Goal: Navigation & Orientation: Find specific page/section

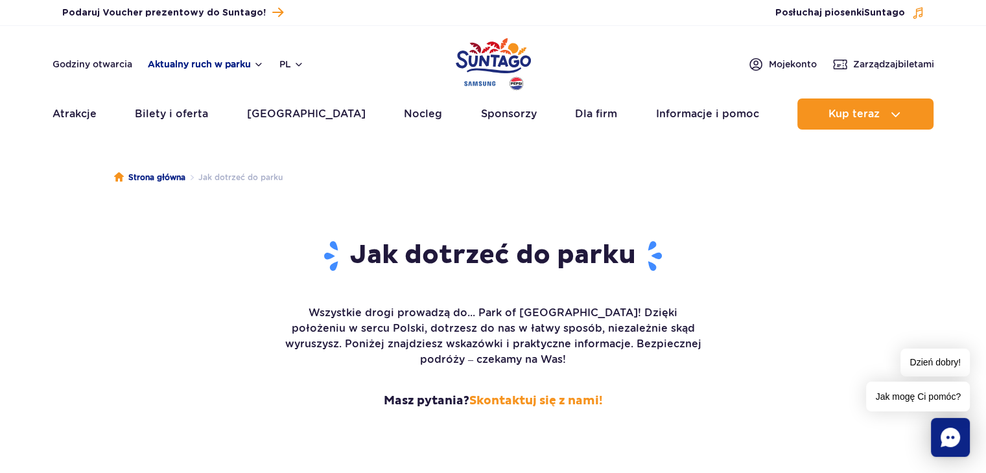
click at [202, 59] on button "Aktualny ruch w parku" at bounding box center [206, 64] width 116 height 10
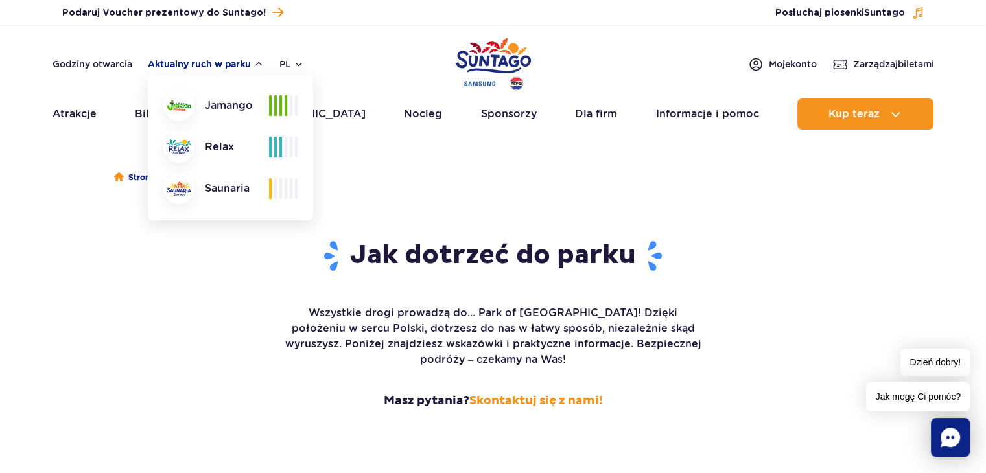
click at [202, 59] on button "Aktualny ruch w parku" at bounding box center [206, 64] width 116 height 10
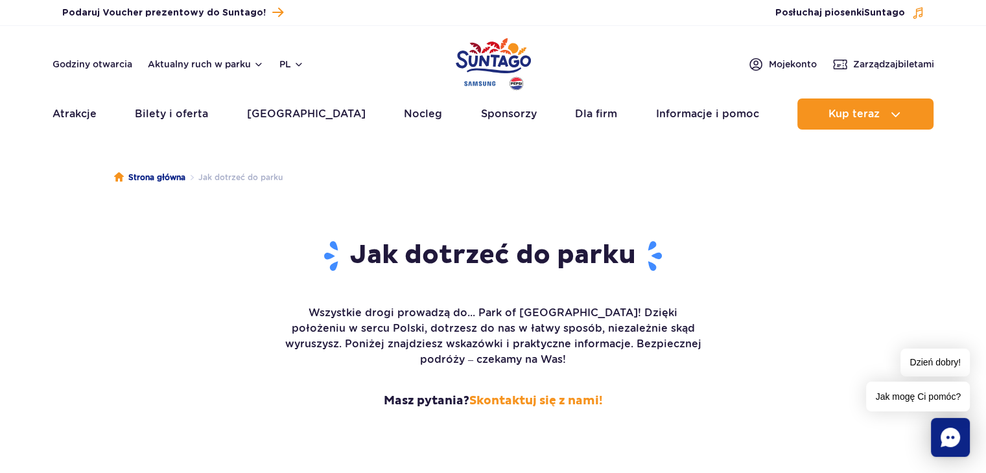
click at [399, 24] on div "Podaruj voucher Podaruj Voucher prezentowy do Suntago! Zarządzaj biletami Posłu…" at bounding box center [493, 13] width 986 height 26
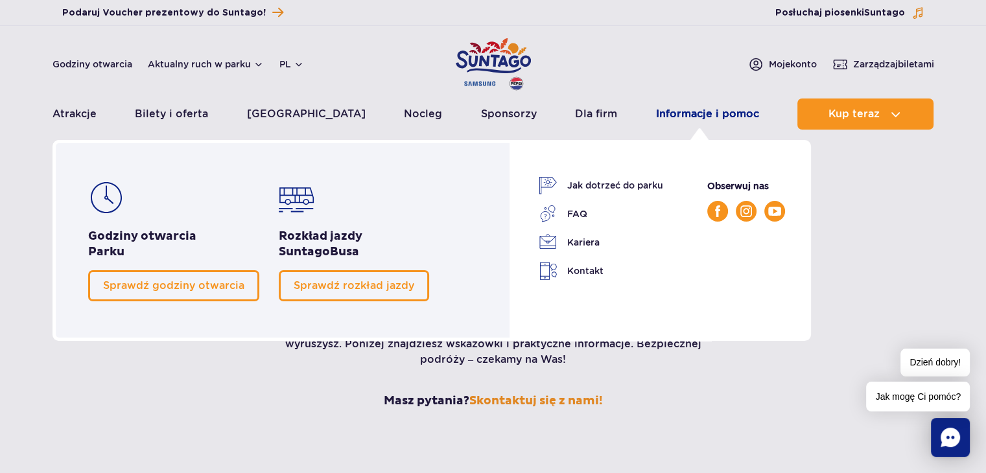
click at [681, 128] on link "Informacje i pomoc" at bounding box center [707, 114] width 103 height 31
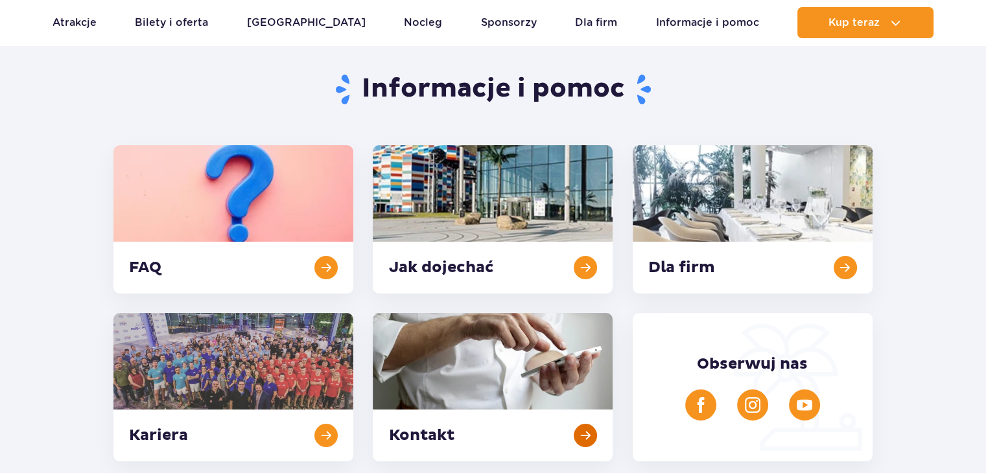
scroll to position [259, 0]
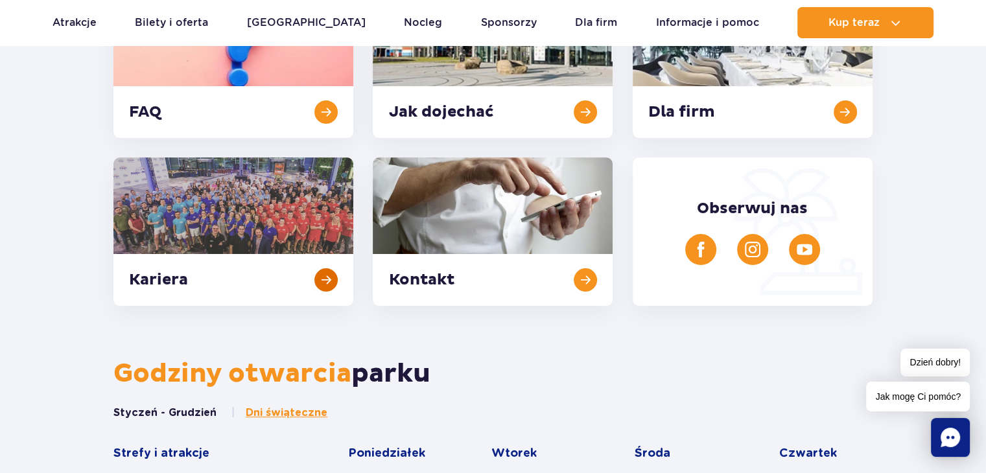
click at [174, 280] on link at bounding box center [233, 231] width 240 height 148
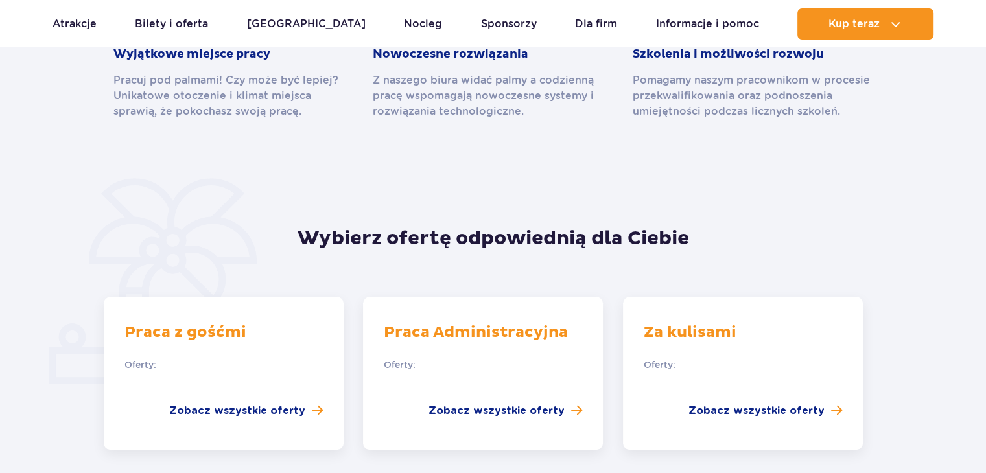
scroll to position [843, 0]
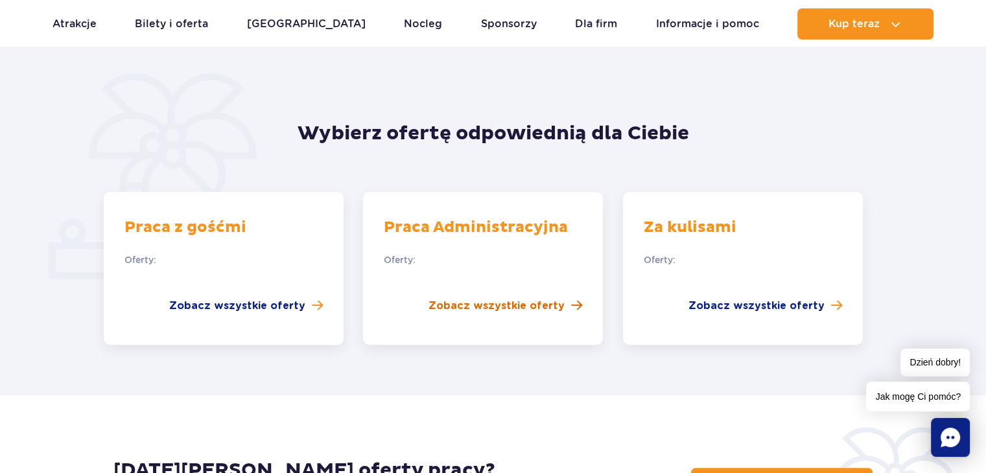
click at [561, 298] on span "Zobacz wszystkie oferty" at bounding box center [496, 306] width 136 height 16
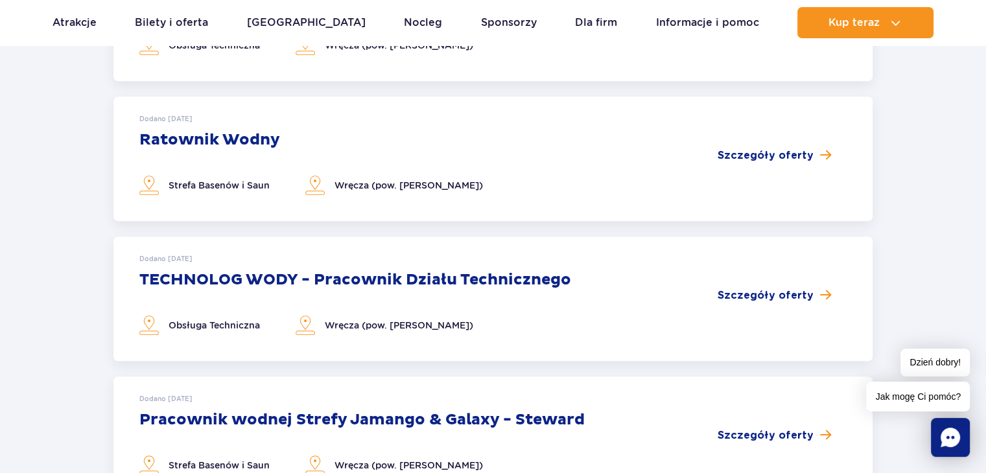
scroll to position [778, 0]
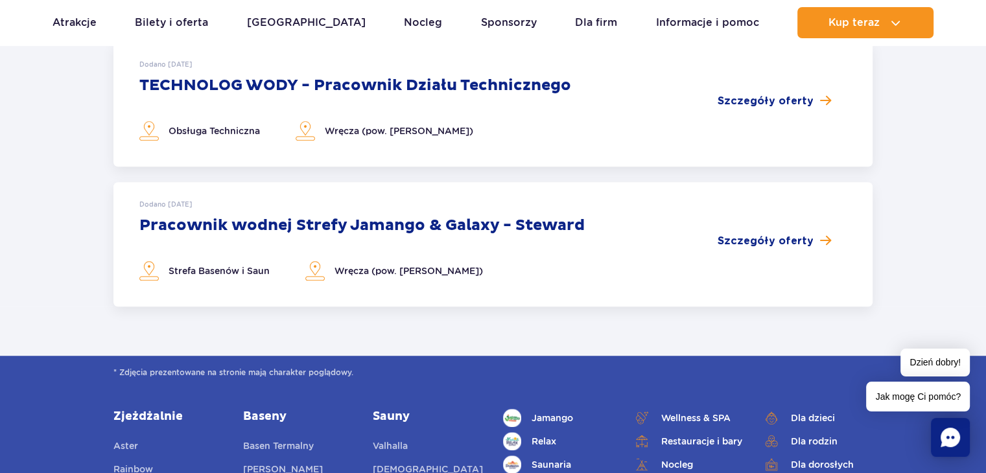
click at [338, 227] on h3 "Pracownik wodnej Strefy Jamango & Galaxy - Steward" at bounding box center [361, 225] width 445 height 19
click at [792, 243] on span "Szczegóły oferty" at bounding box center [765, 241] width 96 height 16
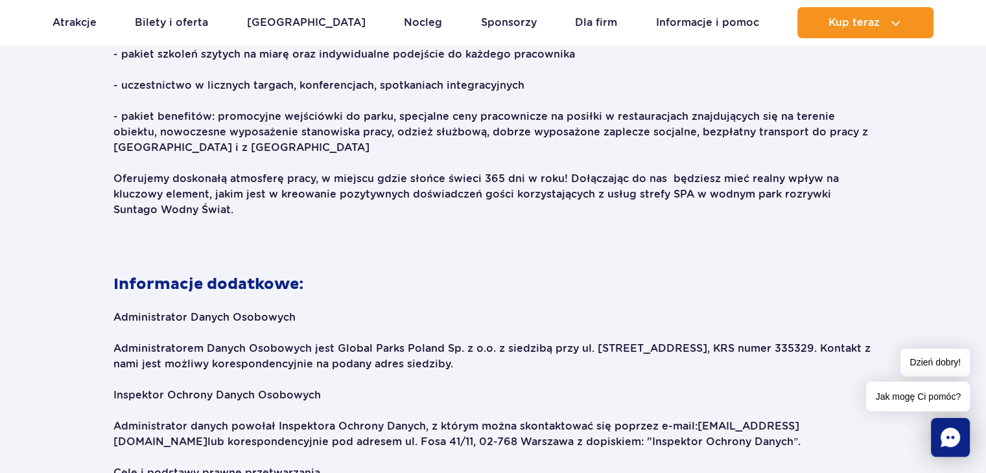
scroll to position [1880, 0]
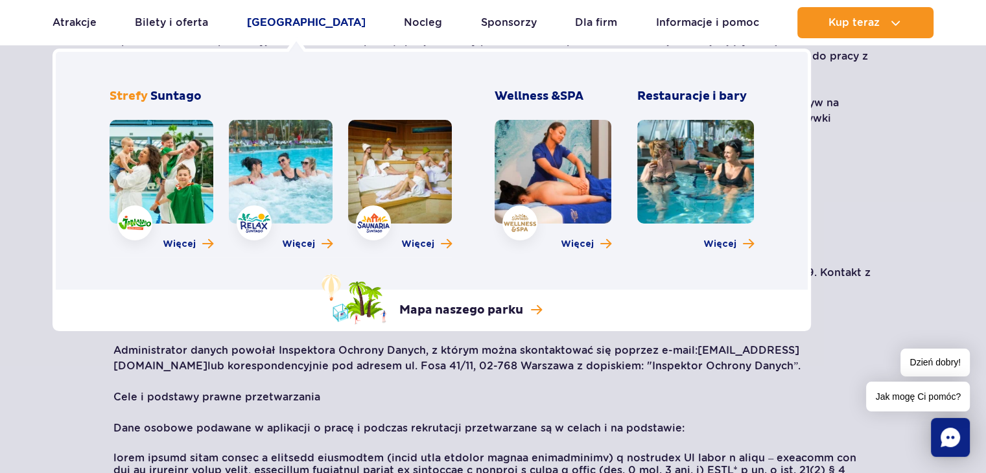
click at [314, 29] on link "[GEOGRAPHIC_DATA]" at bounding box center [306, 22] width 119 height 31
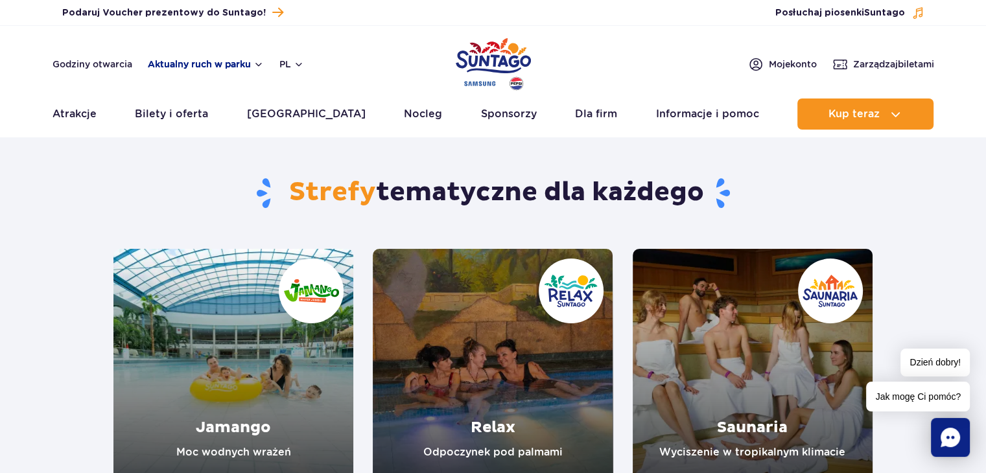
click at [257, 60] on button "Aktualny ruch w parku" at bounding box center [206, 64] width 116 height 10
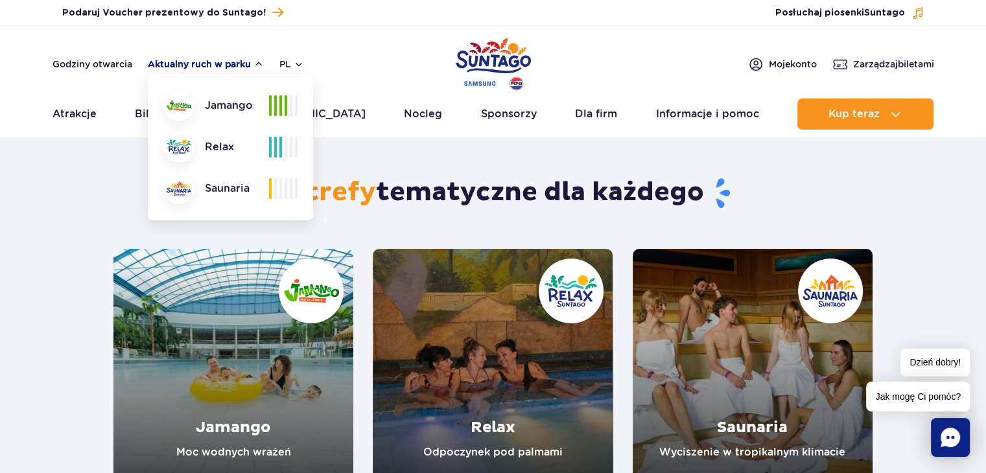
click at [257, 60] on button "Aktualny ruch w parku" at bounding box center [206, 64] width 116 height 10
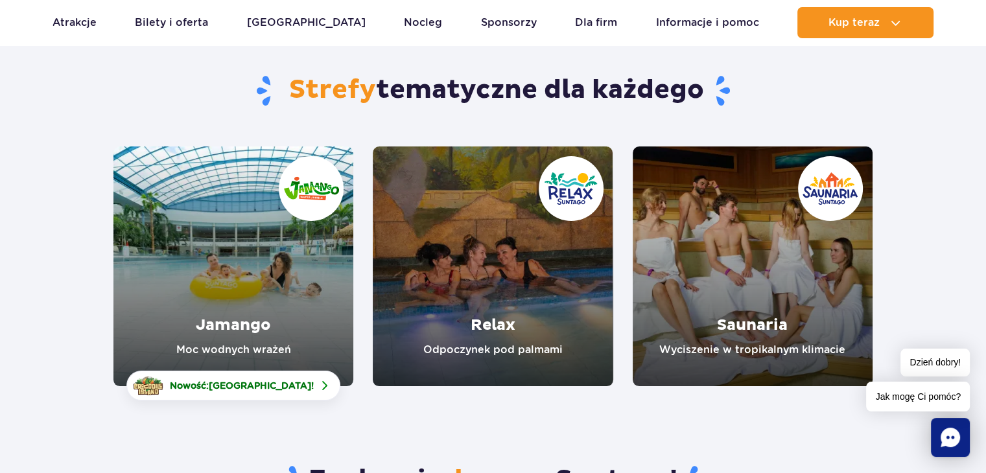
scroll to position [65, 0]
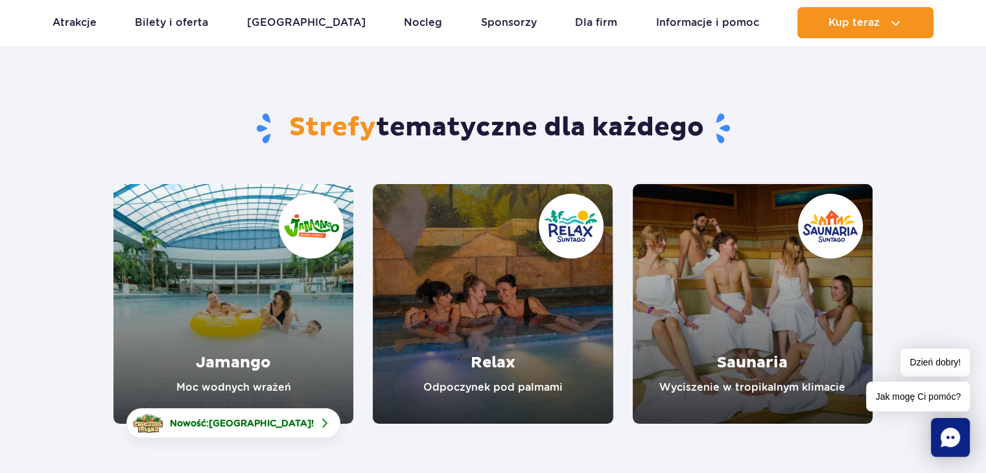
click at [264, 299] on link "Jamango" at bounding box center [233, 304] width 240 height 240
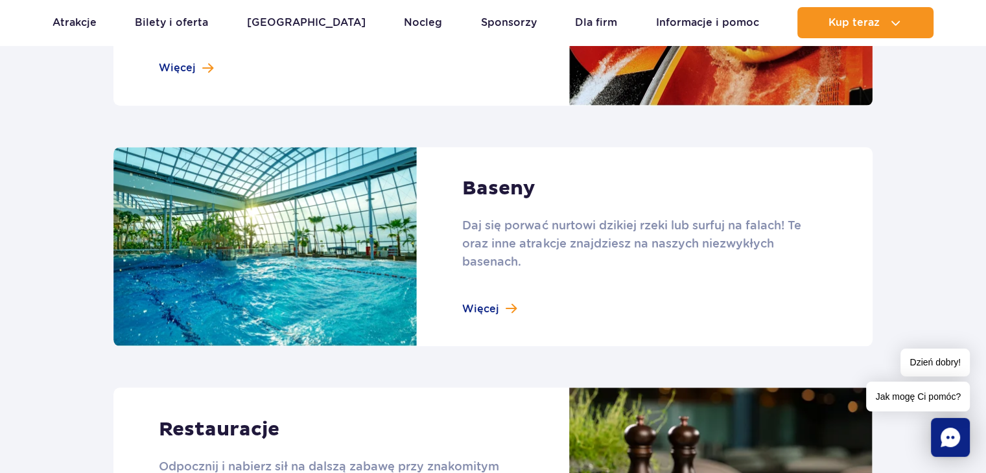
scroll to position [1555, 0]
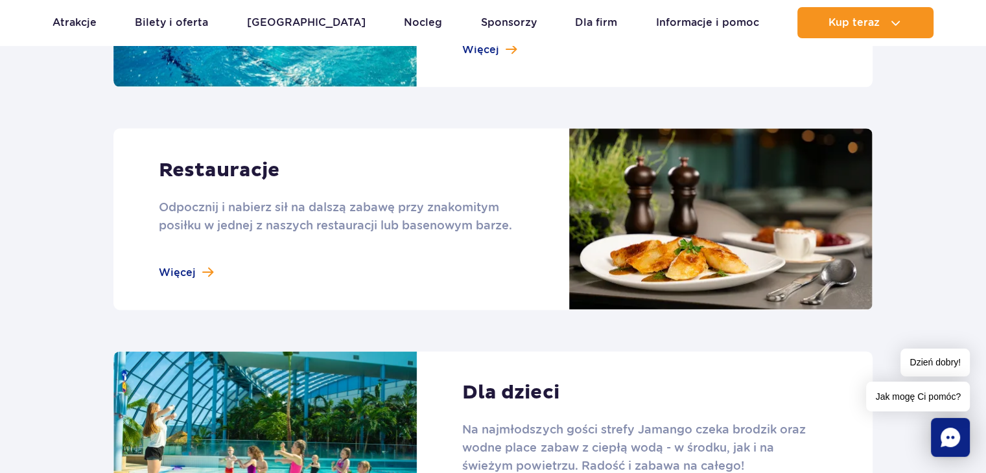
click at [319, 253] on link at bounding box center [492, 218] width 759 height 181
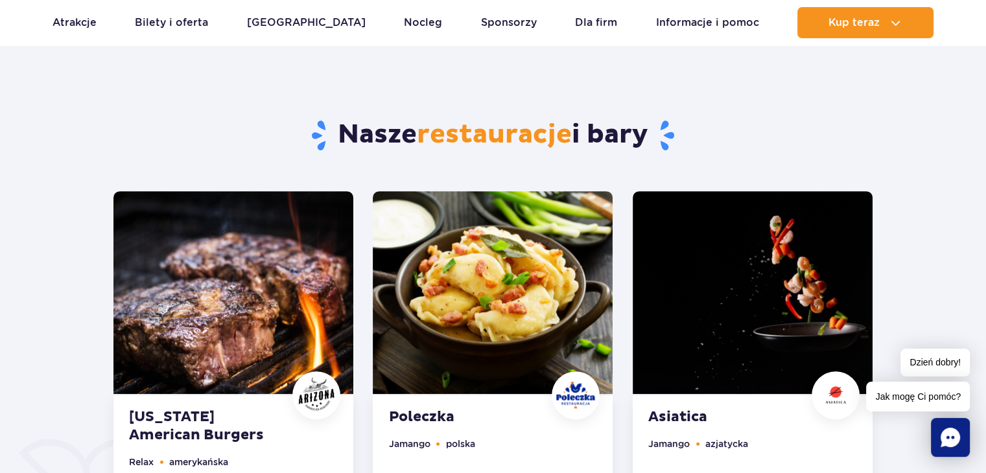
scroll to position [713, 0]
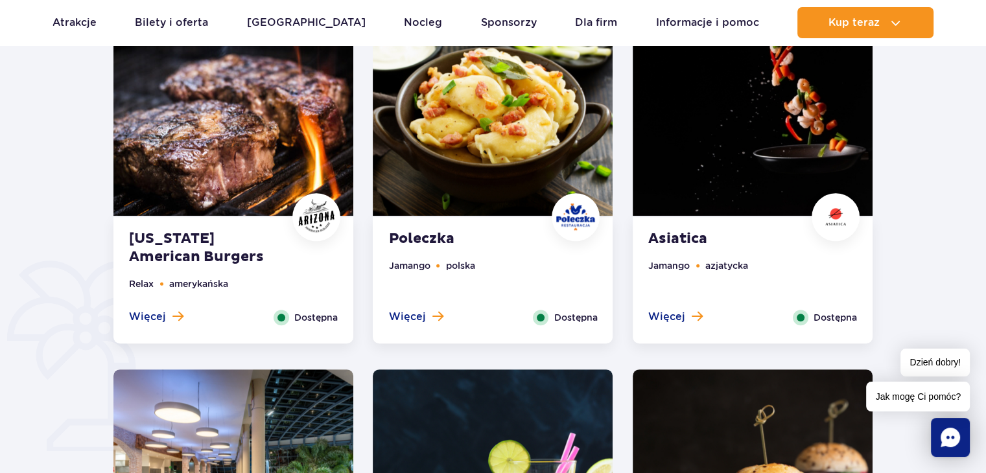
click at [219, 318] on div "Więcej Zamknij Dostępna" at bounding box center [233, 318] width 228 height 16
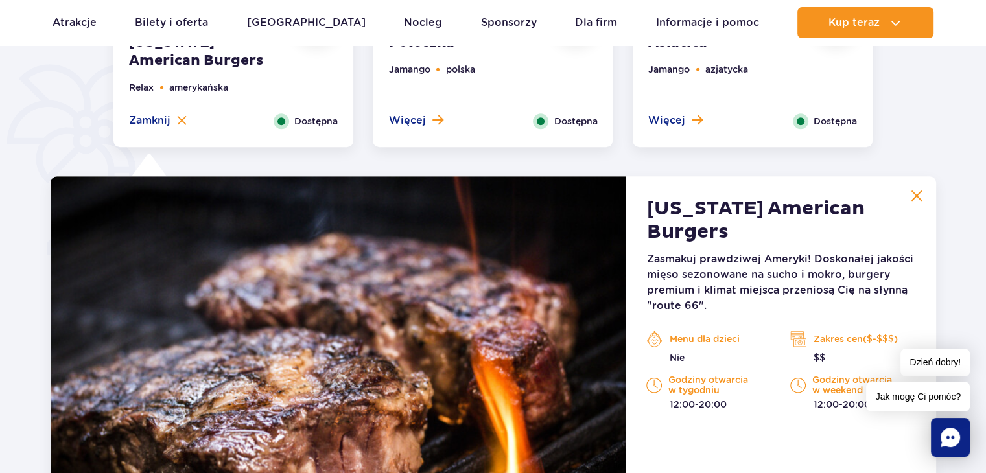
scroll to position [878, 0]
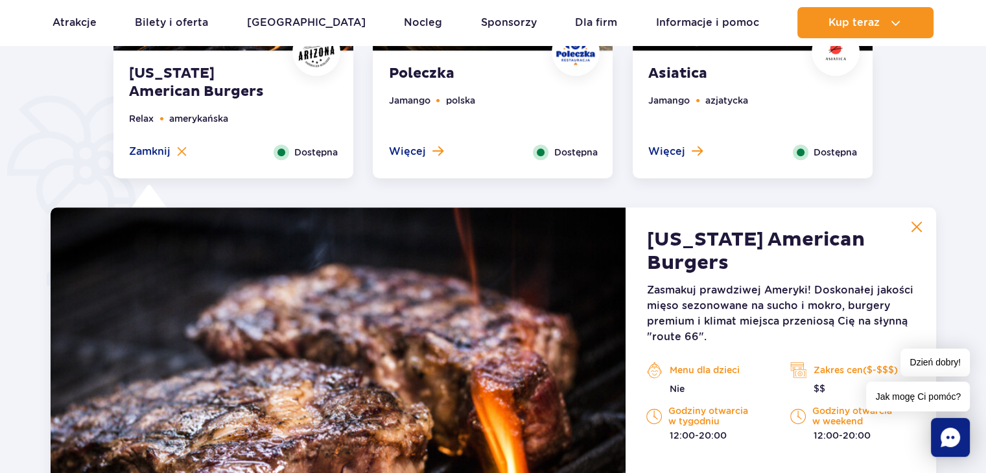
click at [896, 230] on strong "[US_STATE] American Burgers" at bounding box center [780, 251] width 268 height 47
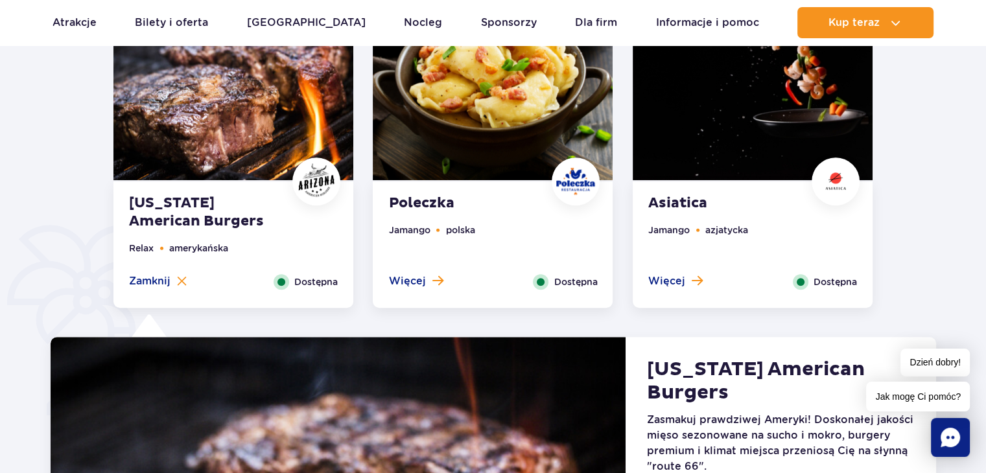
click at [752, 237] on ul "[PERSON_NAME]" at bounding box center [752, 248] width 209 height 51
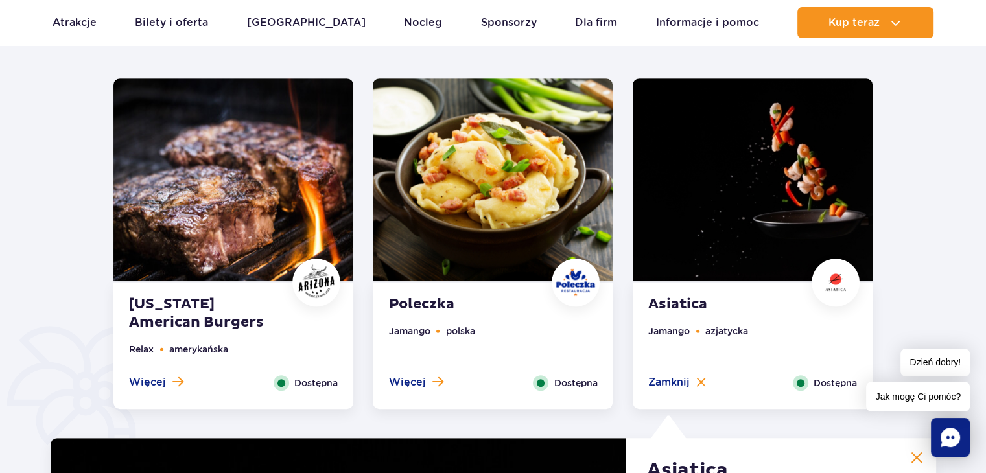
scroll to position [619, 0]
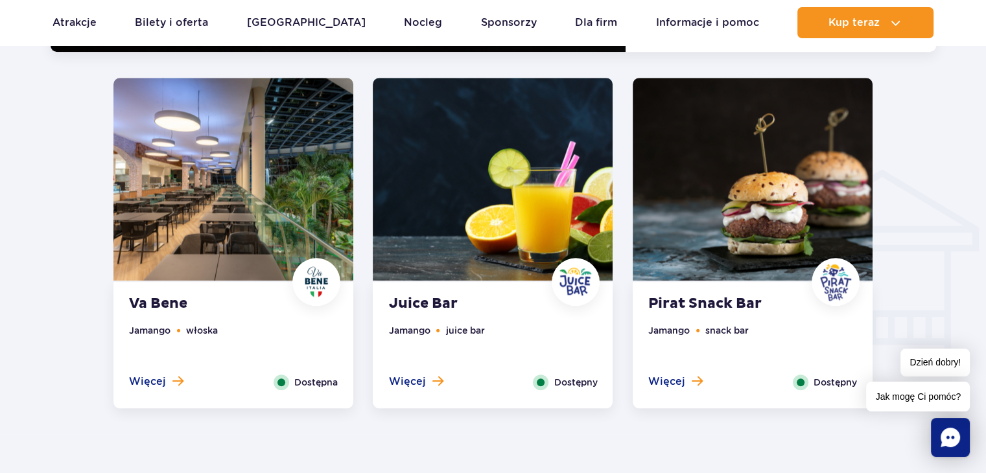
click at [274, 273] on img at bounding box center [233, 179] width 240 height 203
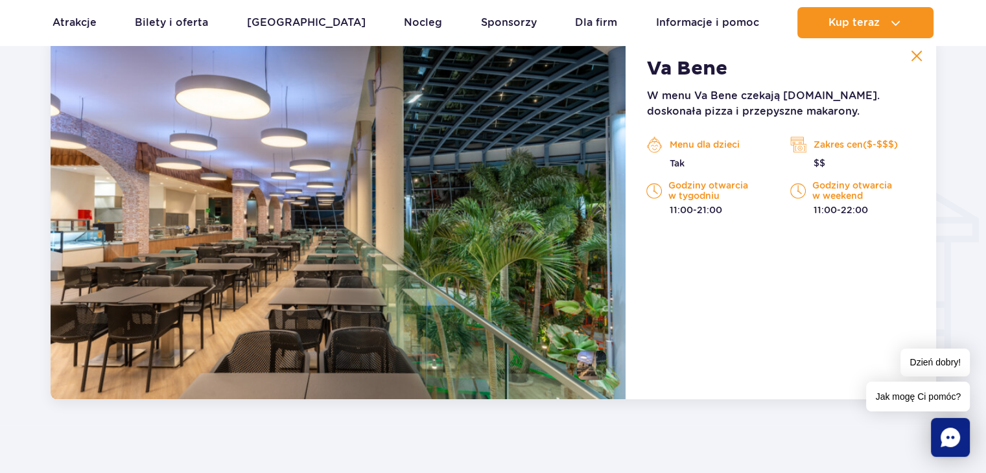
scroll to position [1428, 0]
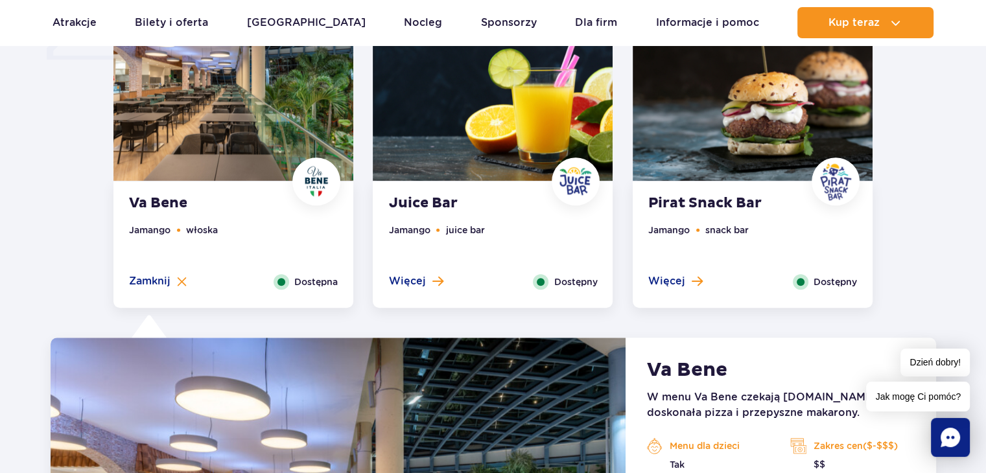
click at [522, 203] on strong "Juice Bar" at bounding box center [466, 203] width 157 height 18
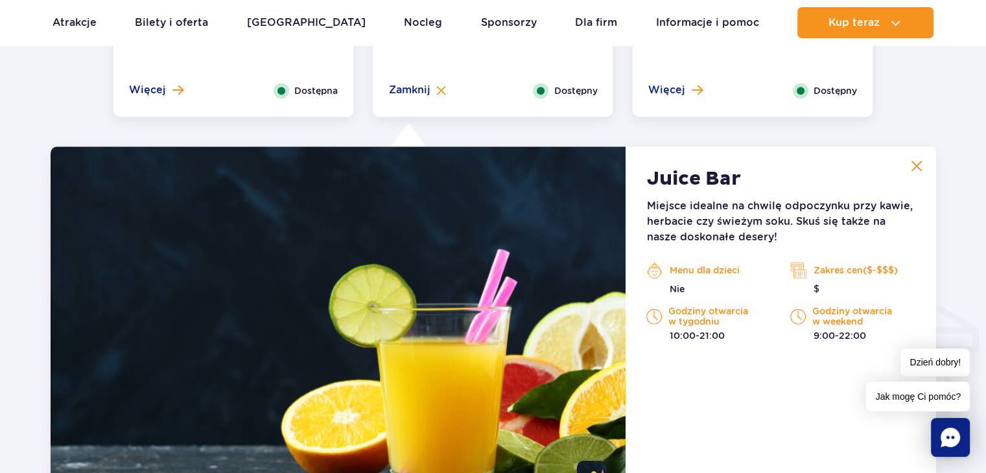
scroll to position [1234, 0]
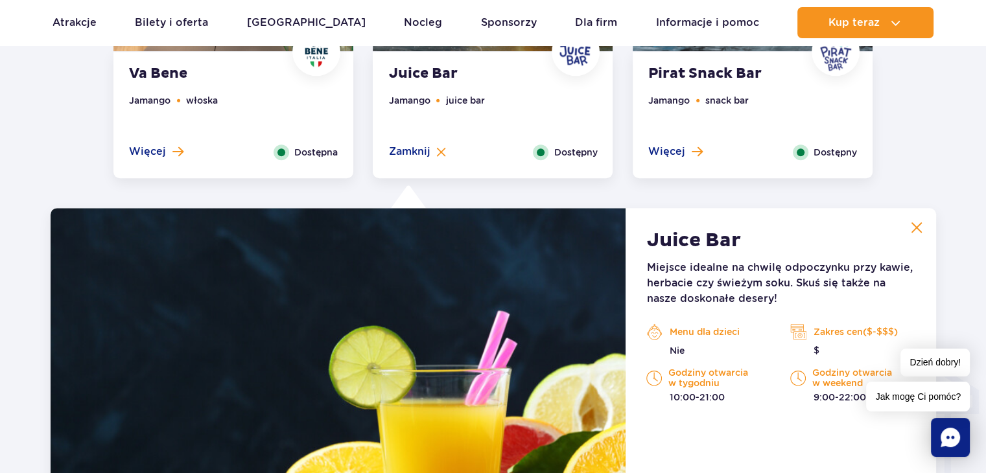
click at [635, 148] on div "Pirat Snack Bar Jamango snack bar Więcej Zamknij Dostępny" at bounding box center [753, 115] width 240 height 126
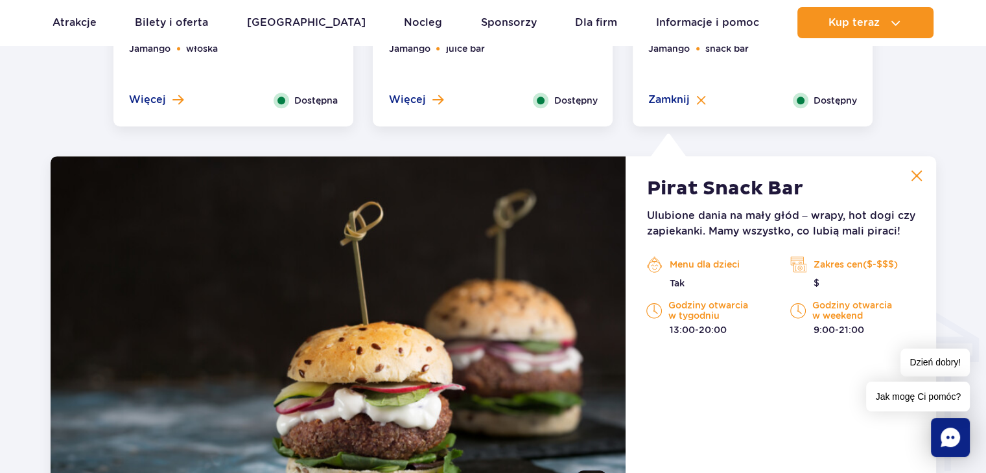
scroll to position [1299, 0]
